Goal: Task Accomplishment & Management: Use online tool/utility

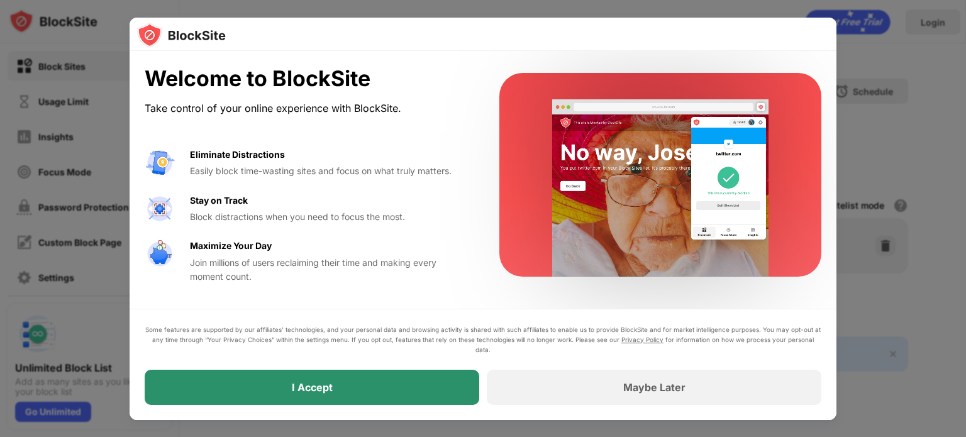
click at [300, 392] on div "I Accept" at bounding box center [312, 387] width 41 height 13
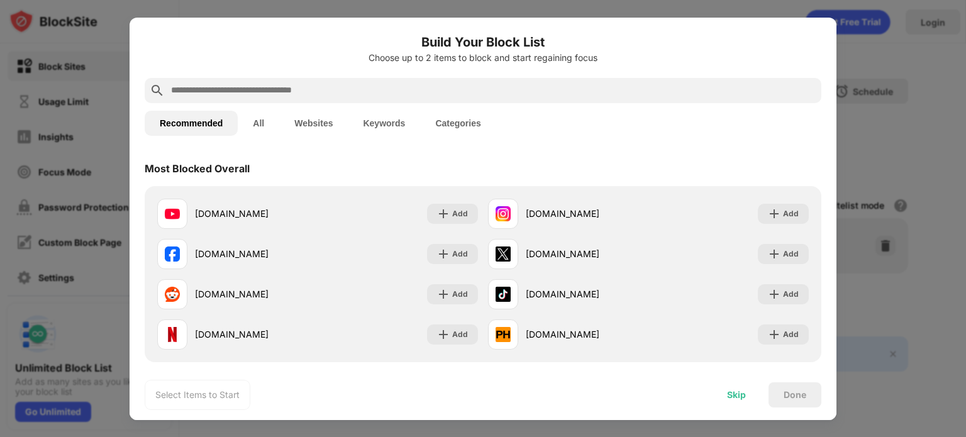
click at [732, 390] on div "Skip" at bounding box center [736, 395] width 19 height 10
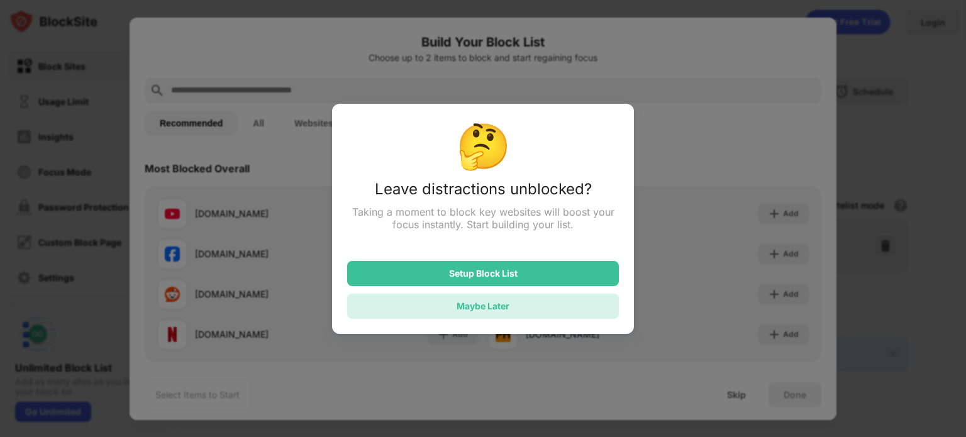
click at [481, 315] on div "Maybe Later" at bounding box center [483, 306] width 272 height 25
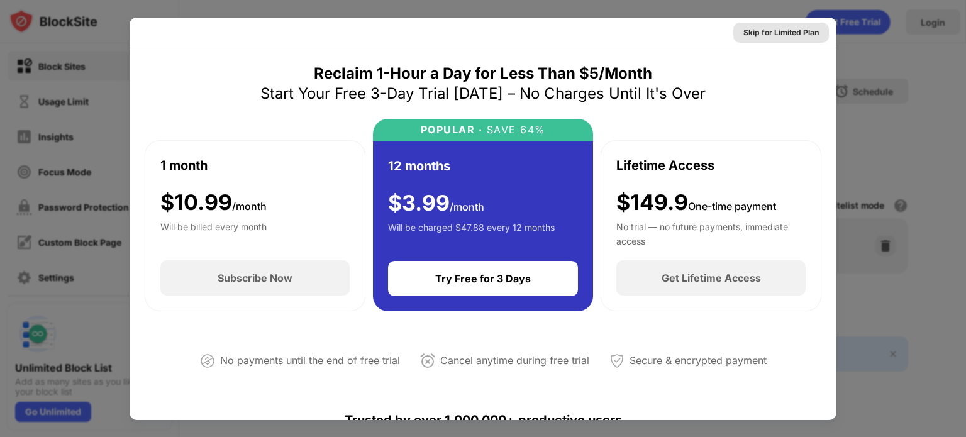
click at [778, 33] on div "Skip for Limited Plan" at bounding box center [781, 32] width 75 height 13
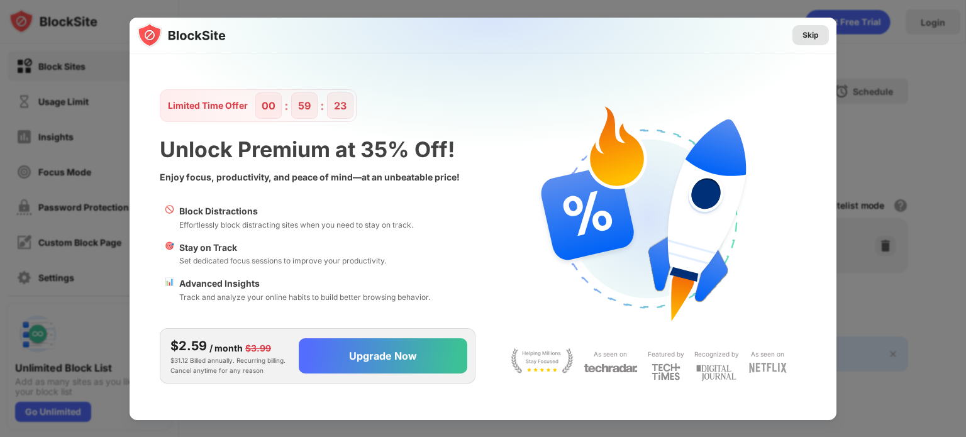
click at [807, 35] on div "Skip" at bounding box center [811, 35] width 16 height 13
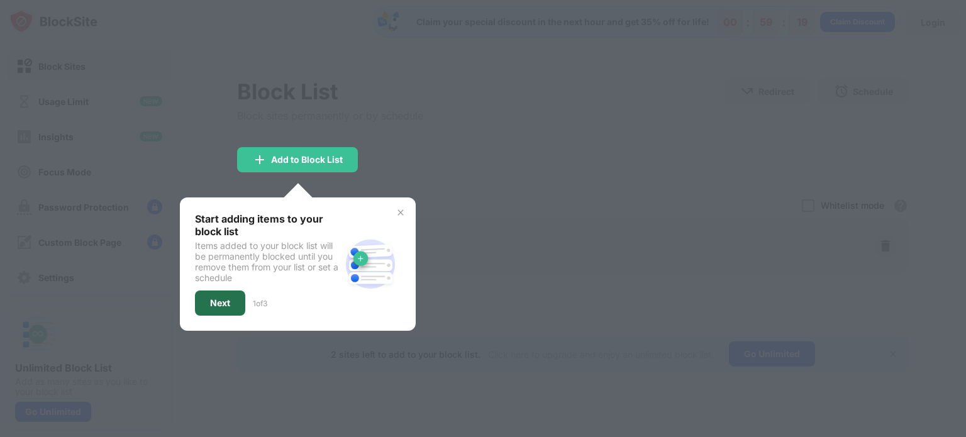
click at [221, 306] on div "Next" at bounding box center [220, 303] width 50 height 25
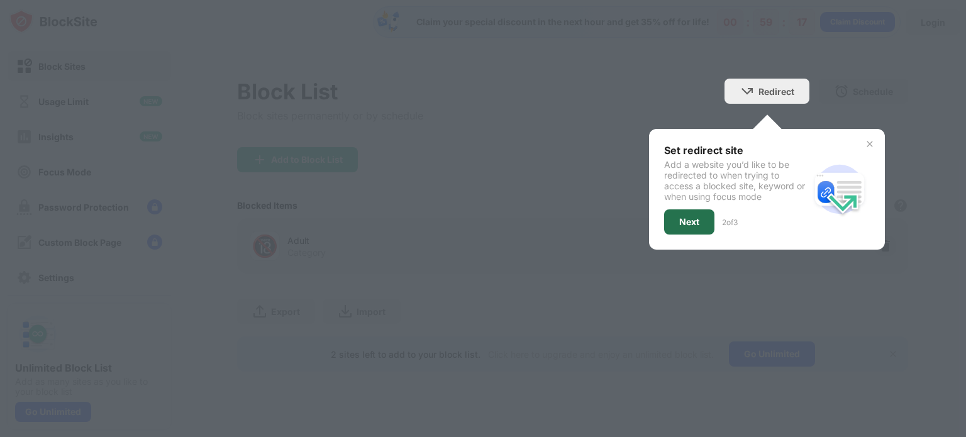
click at [684, 218] on div "Next" at bounding box center [689, 222] width 20 height 10
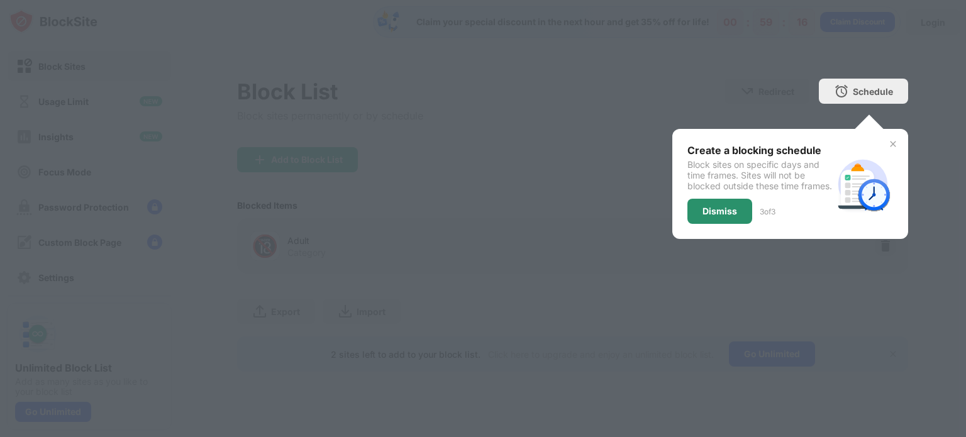
click at [722, 216] on div "Dismiss" at bounding box center [720, 211] width 35 height 10
